Goal: Information Seeking & Learning: Learn about a topic

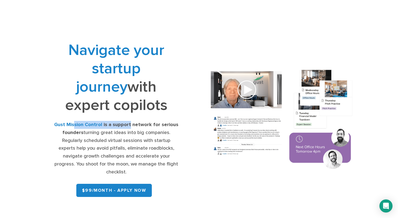
drag, startPoint x: 76, startPoint y: 124, endPoint x: 130, endPoint y: 124, distance: 54.7
click at [130, 124] on div "Gust Mission Control is a support network for serious founders turning great id…" at bounding box center [116, 148] width 126 height 55
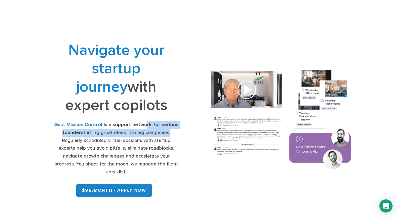
drag, startPoint x: 146, startPoint y: 127, endPoint x: 167, endPoint y: 130, distance: 21.6
click at [167, 130] on div "Gust Mission Control is a support network for serious founders turning great id…" at bounding box center [116, 148] width 126 height 55
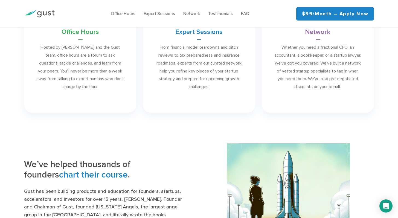
scroll to position [318, 0]
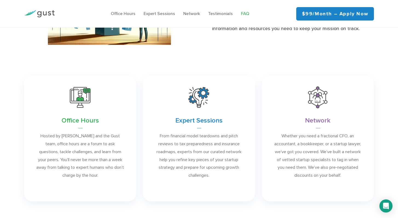
click at [247, 14] on link "FAQ" at bounding box center [245, 13] width 8 height 5
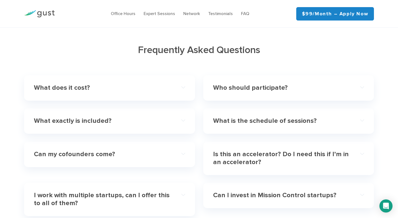
scroll to position [1548, 0]
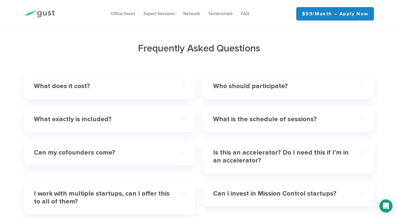
click at [105, 82] on h4 "What does it cost?" at bounding box center [102, 86] width 136 height 8
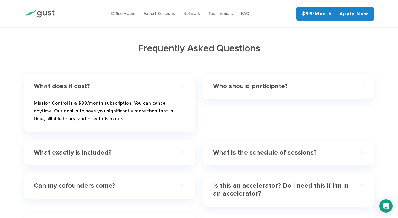
click at [257, 84] on div "Who should participate?" at bounding box center [288, 86] width 151 height 17
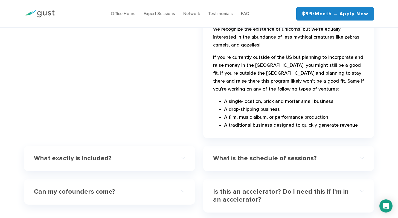
scroll to position [1646, 0]
click at [246, 154] on h4 "What is the schedule of sessions?" at bounding box center [281, 158] width 136 height 8
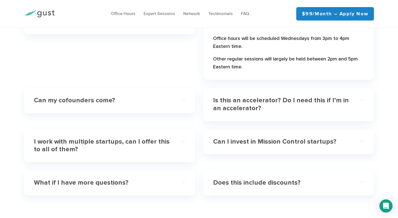
click at [130, 97] on h4 "Can my cofounders come?" at bounding box center [102, 101] width 136 height 8
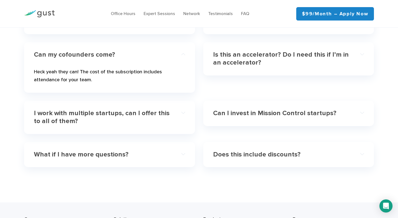
click at [142, 109] on h4 "I work with multiple startups, can I offer this to all of them?" at bounding box center [102, 117] width 136 height 16
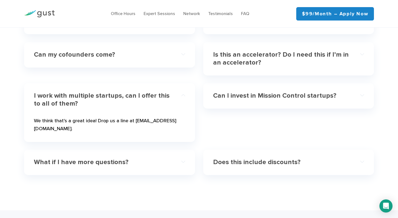
click at [143, 158] on h4 "What if I have more questions?" at bounding box center [102, 162] width 136 height 8
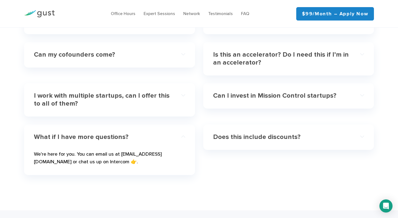
click at [283, 134] on div "Does this include discounts?" at bounding box center [288, 137] width 151 height 17
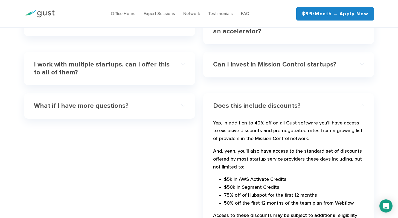
scroll to position [1684, 0]
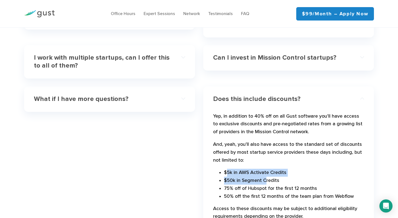
drag, startPoint x: 226, startPoint y: 162, endPoint x: 266, endPoint y: 169, distance: 40.6
click at [266, 169] on ul "$5k in AWS Activate Credits $50k in Segment Credits 75% off of Hubspot for the …" at bounding box center [288, 184] width 151 height 31
click at [266, 177] on li "$50k in Segment Credits" at bounding box center [294, 181] width 140 height 8
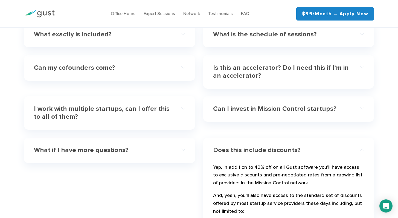
scroll to position [1633, 0]
click at [246, 111] on div "Can I invest in Mission Control startups? If you’re interested in a first look …" at bounding box center [288, 109] width 171 height 25
click at [250, 106] on h4 "Can I invest in Mission Control startups?" at bounding box center [281, 110] width 136 height 8
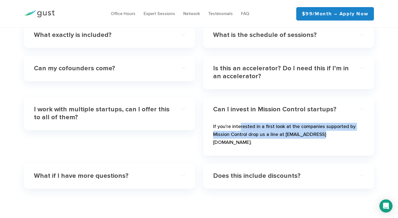
drag, startPoint x: 239, startPoint y: 115, endPoint x: 320, endPoint y: 126, distance: 80.9
click at [320, 126] on p "If you’re interested in a first look at the companies supported by Mission Cont…" at bounding box center [288, 136] width 151 height 26
click at [320, 127] on p "If you’re interested in a first look at the companies supported by Mission Cont…" at bounding box center [288, 136] width 151 height 26
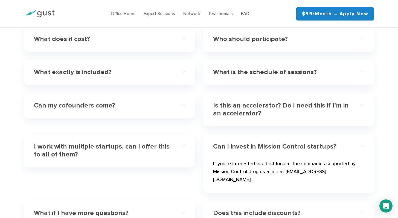
scroll to position [1589, 0]
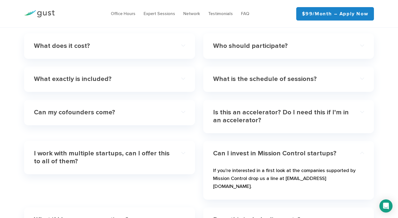
click at [275, 110] on h4 "Is this an accelerator? Do I need this if I’m in an accelerator?" at bounding box center [281, 117] width 136 height 16
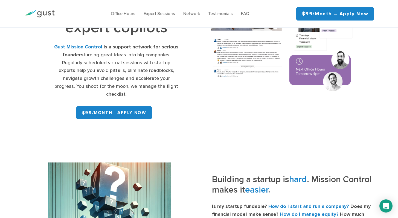
scroll to position [25, 0]
